Goal: Find specific page/section

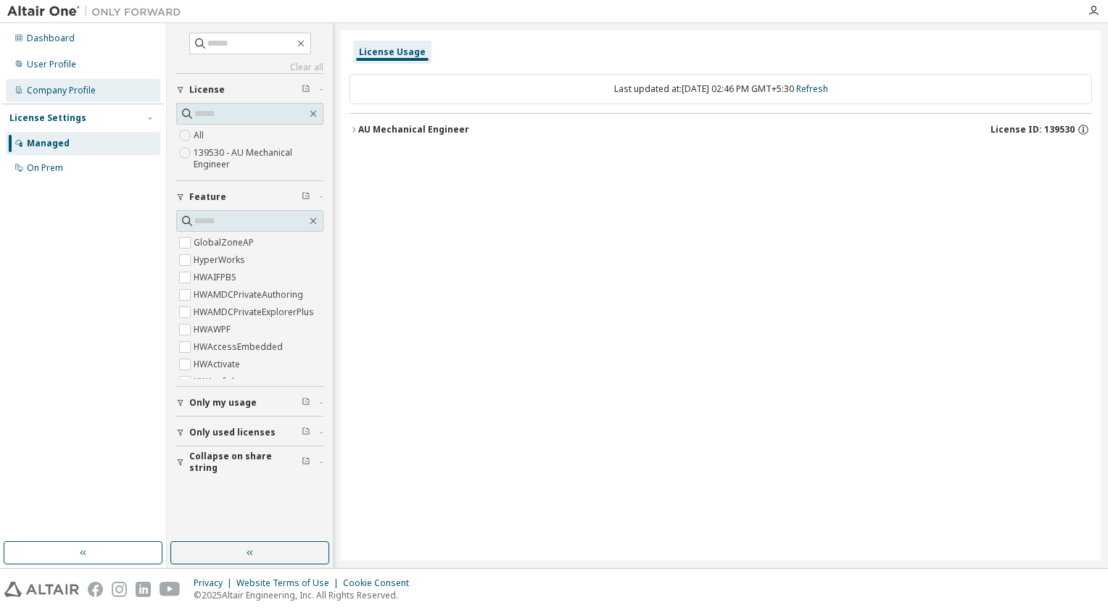
click at [109, 94] on div "Company Profile" at bounding box center [83, 90] width 154 height 23
